Goal: Task Accomplishment & Management: Manage account settings

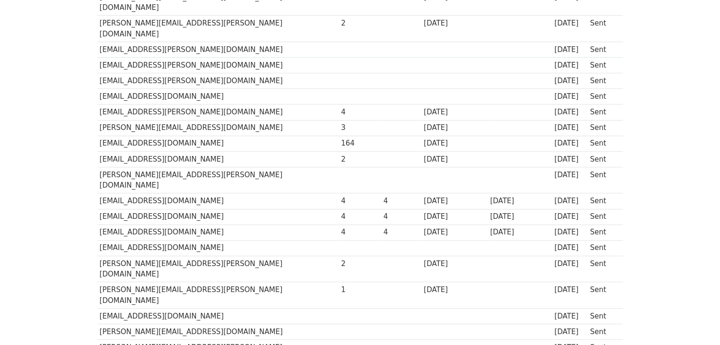
scroll to position [484, 0]
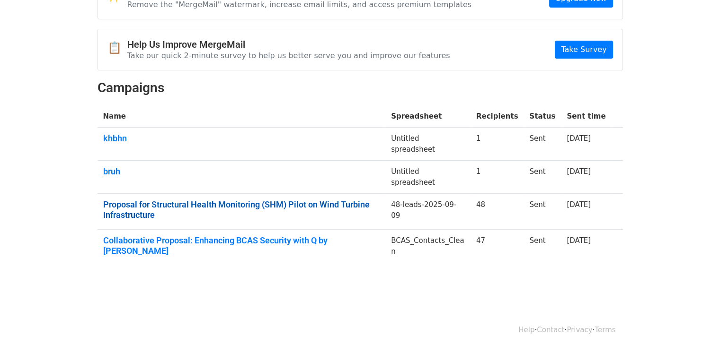
click at [268, 210] on link "Proposal for Structural Health Monitoring (SHM) Pilot on Wind Turbine Infrastru…" at bounding box center [241, 210] width 277 height 20
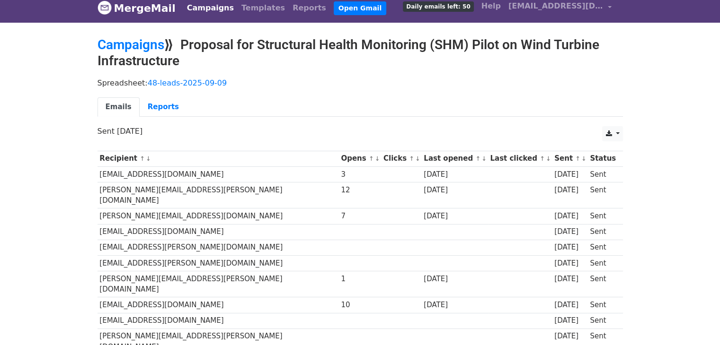
scroll to position [5, 0]
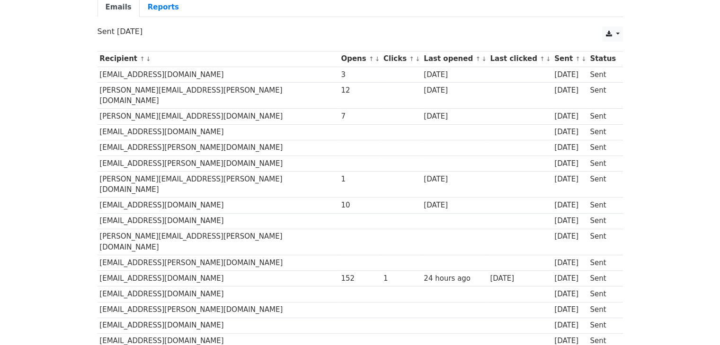
scroll to position [106, 0]
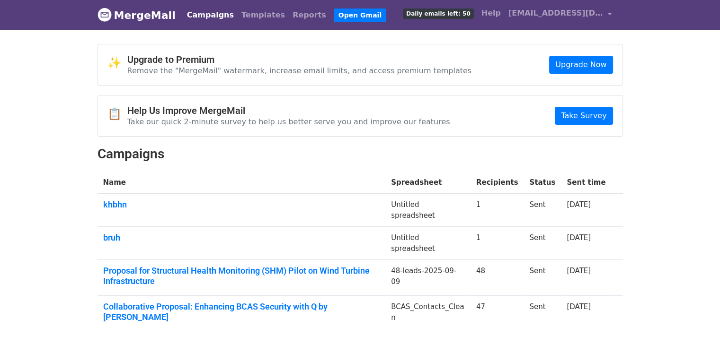
scroll to position [67, 0]
